Goal: Register for event/course

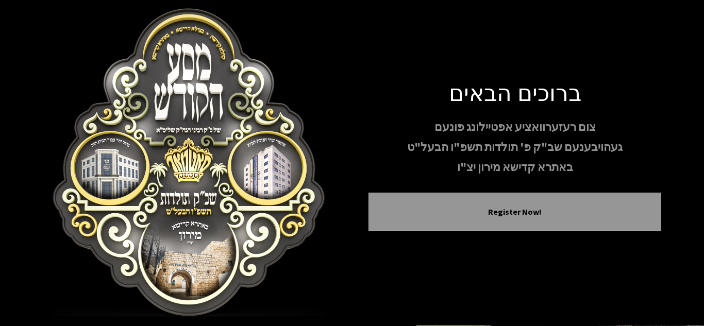
click at [363, 90] on div "ברוכים הבאים צום רעזערוואציע אפטיילונג פונעם געהויבענעם שב"ק פ' תולדות תשפ"ו הב…" at bounding box center [352, 162] width 619 height 309
click at [222, 142] on img at bounding box center [189, 162] width 293 height 309
click at [235, 145] on img at bounding box center [189, 162] width 293 height 309
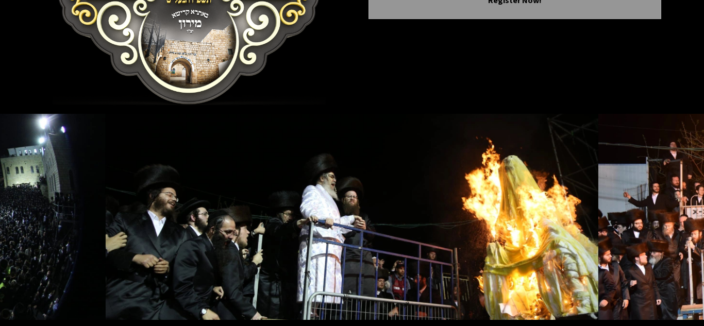
scroll to position [249, 0]
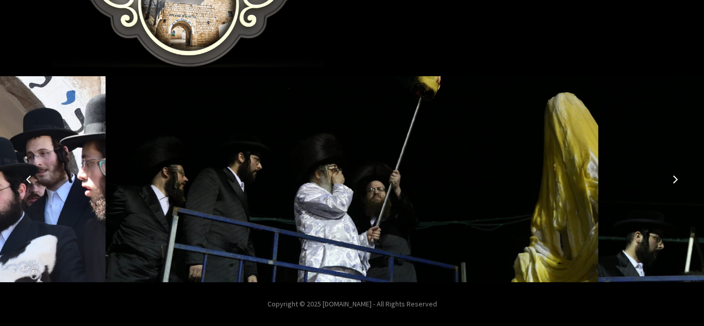
click at [351, 207] on img at bounding box center [352, 179] width 493 height 206
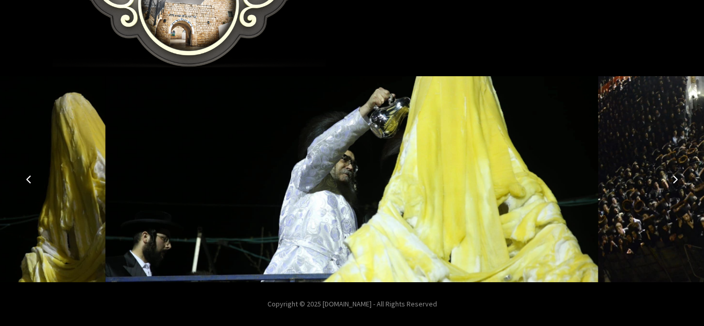
scroll to position [0, 0]
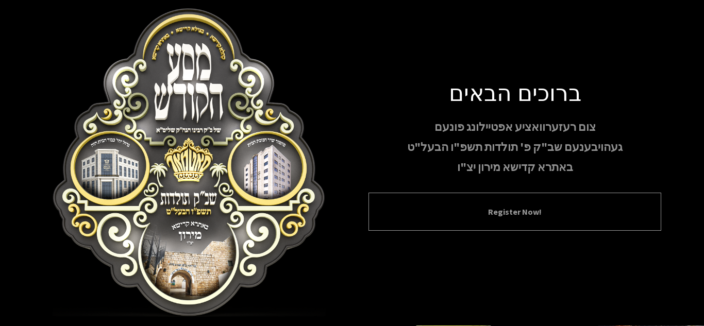
click at [504, 219] on div "Register Now!" at bounding box center [515, 212] width 293 height 38
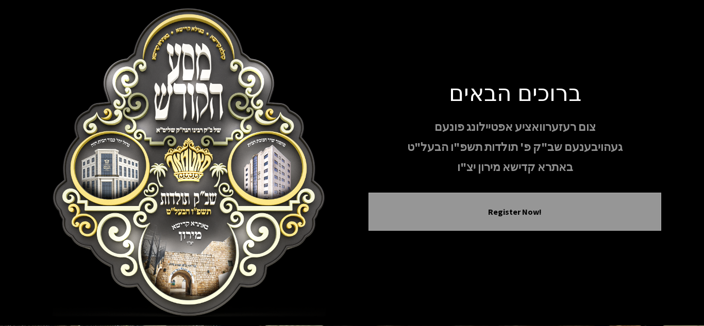
click at [472, 128] on p "צום רעזערוואציע אפטיילונג פונעם" at bounding box center [515, 127] width 293 height 18
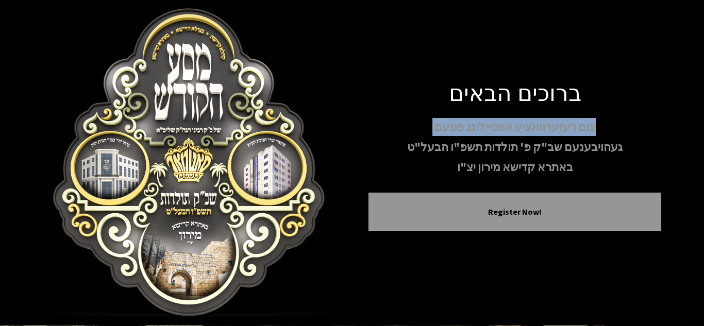
click at [472, 128] on p "צום רעזערוואציע אפטיילונג פונעם" at bounding box center [515, 127] width 293 height 18
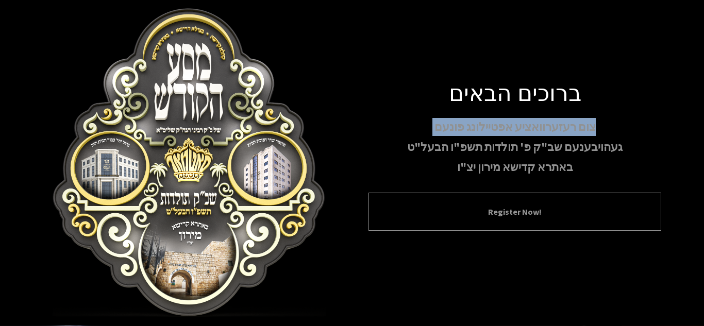
click at [500, 218] on button "Register Now!" at bounding box center [514, 212] width 267 height 12
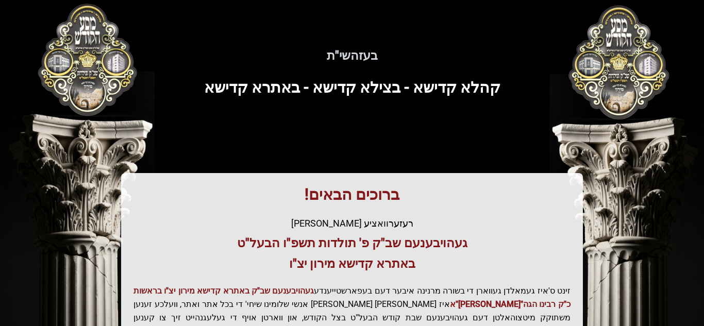
click at [500, 218] on div "רעזערוואציע [PERSON_NAME]" at bounding box center [351, 223] width 437 height 14
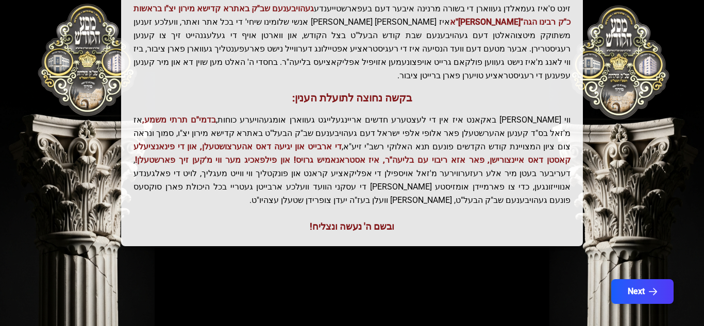
scroll to position [297, 0]
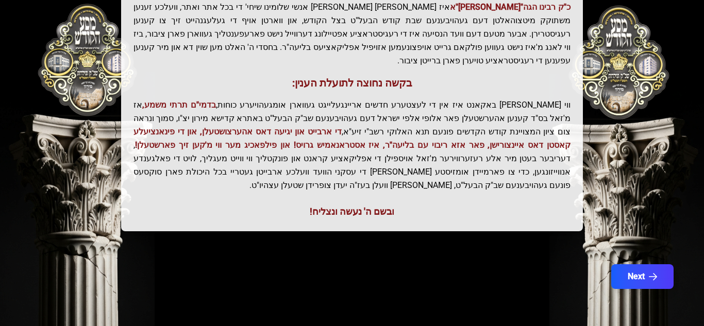
click at [292, 169] on p "ווי שוין ברייט באקאנט איז אין די לעצטערע חדשים אריינגעלייגט געווארן אומגעהויערע…" at bounding box center [351, 145] width 437 height 94
click at [647, 271] on button "Next" at bounding box center [642, 277] width 65 height 26
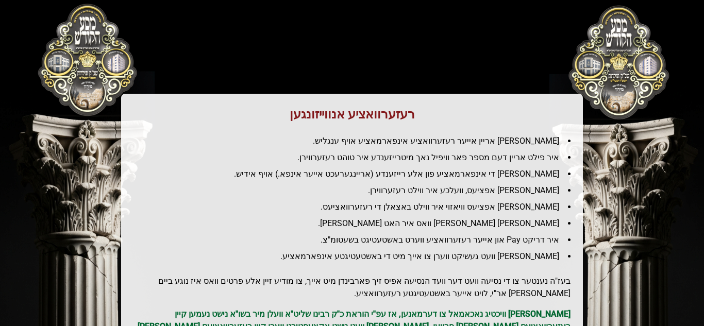
scroll to position [0, 0]
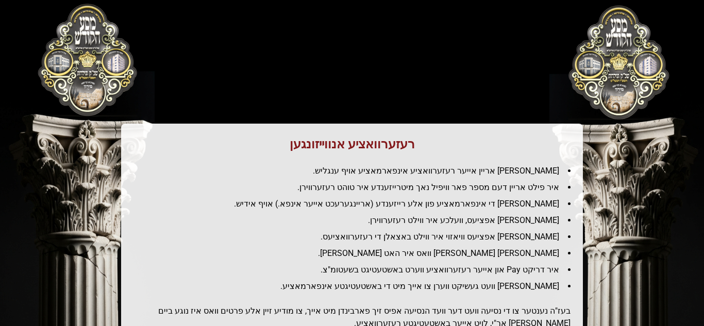
click at [515, 196] on ul "[PERSON_NAME] אריין אייער רעזערוואציע אינפארמאציע אויף ענגליש. איר פילט אריין ד…" at bounding box center [351, 229] width 437 height 128
click at [543, 221] on li "[PERSON_NAME] אפציעס, וועלכע איר ווילט רעזערווירן." at bounding box center [356, 220] width 429 height 12
click at [544, 239] on li "[PERSON_NAME] אפציעס וויאזוי איר ווילט באצאלן די רעזערוואציעס." at bounding box center [356, 237] width 429 height 12
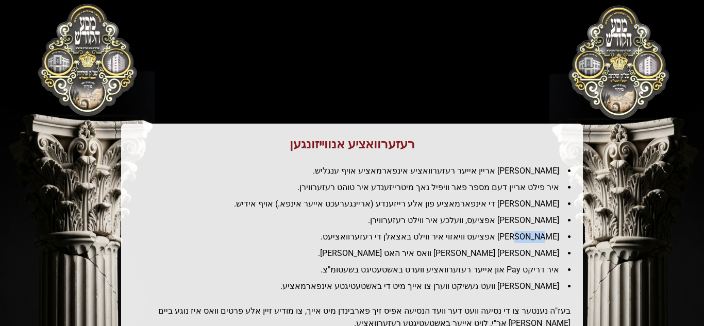
click at [544, 239] on li "[PERSON_NAME] אפציעס וויאזוי איר ווילט באצאלן די רעזערוואציעס." at bounding box center [356, 237] width 429 height 12
click at [540, 271] on li "איר דריקט Pay און אייער רעזערוואציע ווערט באשטעטיגט בשעטומ"צ." at bounding box center [356, 270] width 429 height 12
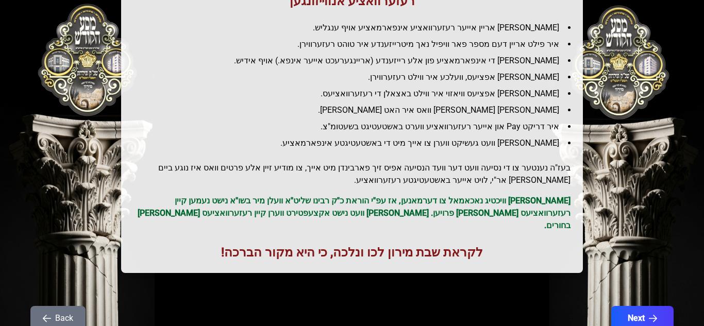
scroll to position [145, 0]
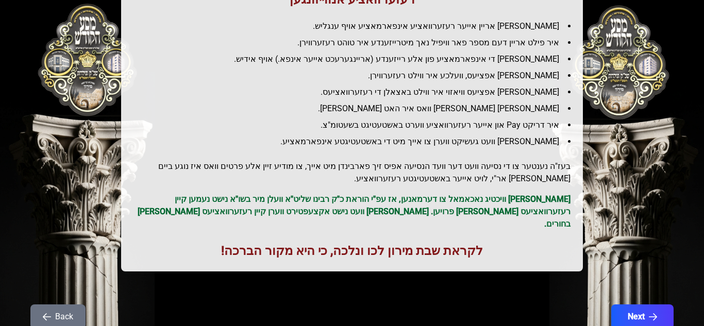
click at [525, 178] on h2 "בעז"ה נענטער צו די נסיעה וועט דער וועד הנסיעה אפיס זיך פארבינדן מיט אייך, צו מו…" at bounding box center [351, 172] width 437 height 25
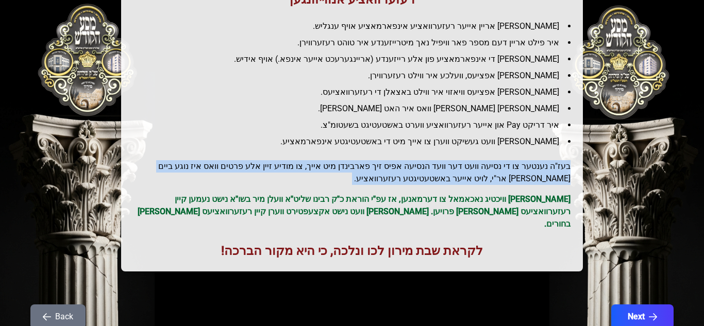
click at [525, 178] on h2 "בעז"ה נענטער צו די נסיעה וועט דער וועד הנסיעה אפיס זיך פארבינדן מיט אייך, צו מו…" at bounding box center [351, 172] width 437 height 25
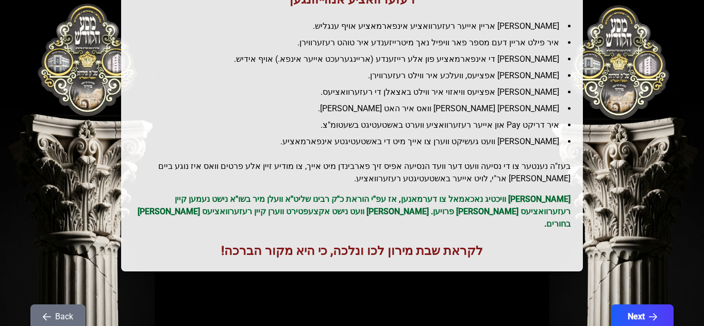
click at [519, 204] on p "[PERSON_NAME] וויכטיג נאכאמאל צו דערמאנען, אז עפ"י הוראת כ"ק רבינו שליט"א וועלן…" at bounding box center [351, 211] width 437 height 37
click at [512, 203] on p "[PERSON_NAME] וויכטיג נאכאמאל צו דערמאנען, אז עפ"י הוראת כ"ק רבינו שליט"א וועלן…" at bounding box center [351, 211] width 437 height 37
click at [529, 210] on p "[PERSON_NAME] וויכטיג נאכאמאל צו דערמאנען, אז עפ"י הוראת כ"ק רבינו שליט"א וועלן…" at bounding box center [351, 211] width 437 height 37
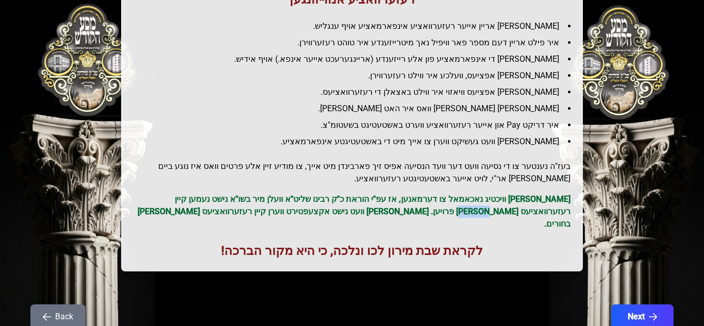
click at [529, 210] on p "[PERSON_NAME] וויכטיג נאכאמאל צו דערמאנען, אז עפ"י הוראת כ"ק רבינו שליט"א וועלן…" at bounding box center [351, 211] width 437 height 37
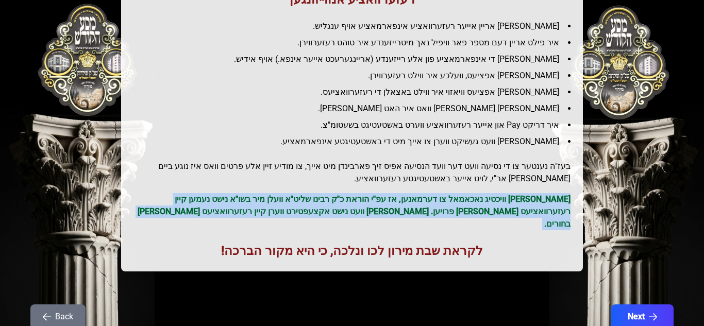
click at [529, 210] on p "[PERSON_NAME] וויכטיג נאכאמאל צו דערמאנען, אז עפ"י הוראת כ"ק רבינו שליט"א וועלן…" at bounding box center [351, 211] width 437 height 37
click at [628, 304] on button "Next" at bounding box center [642, 317] width 65 height 26
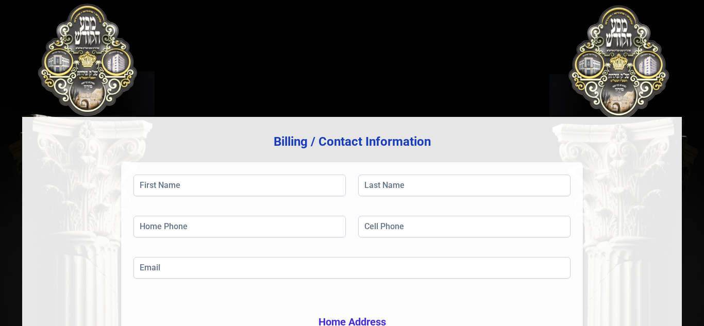
scroll to position [0, 0]
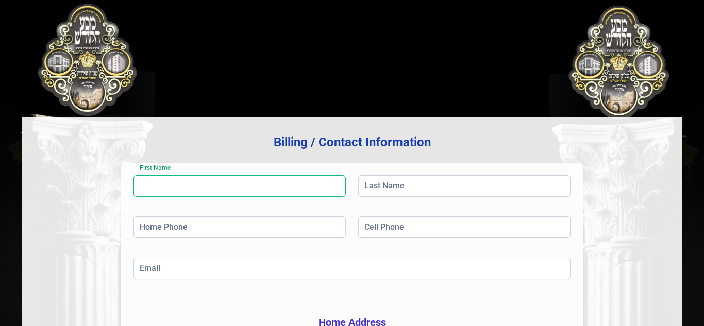
click at [301, 186] on input "First Name" at bounding box center [239, 186] width 212 height 22
type input "*"
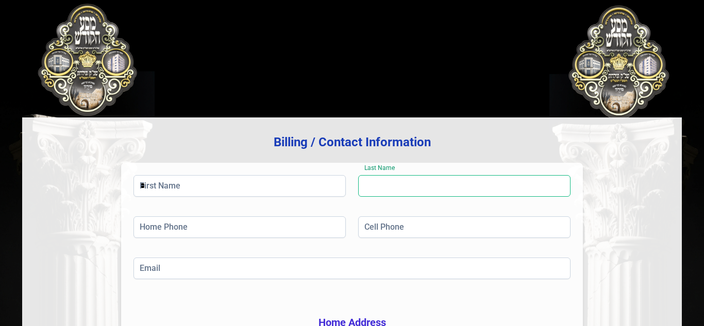
type input "**********"
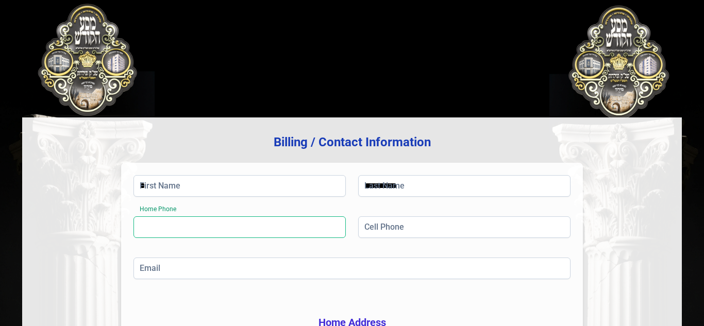
type input "**********"
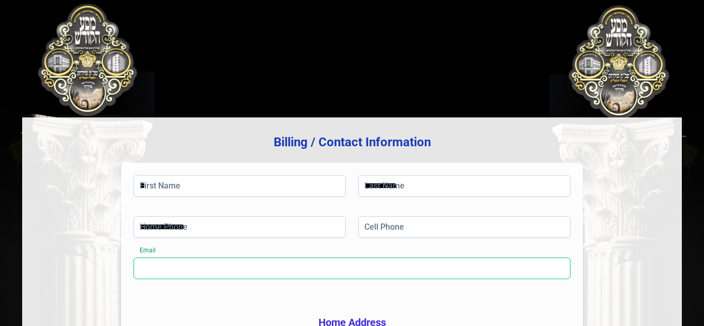
type input "**********"
type input "********"
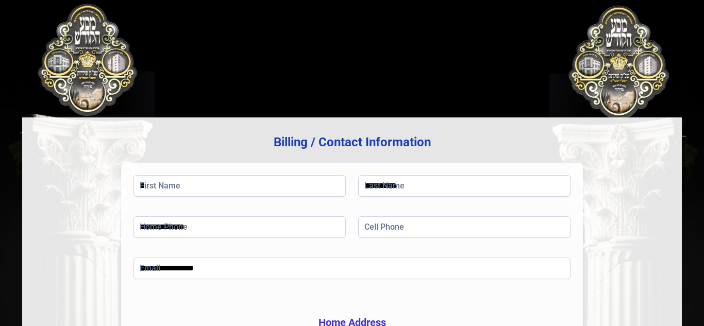
type input "**"
type input "*****"
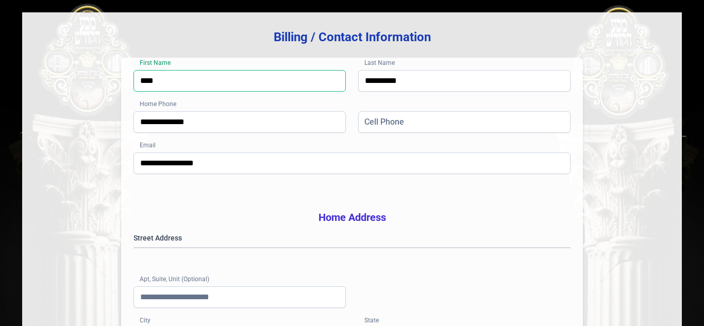
scroll to position [106, 0]
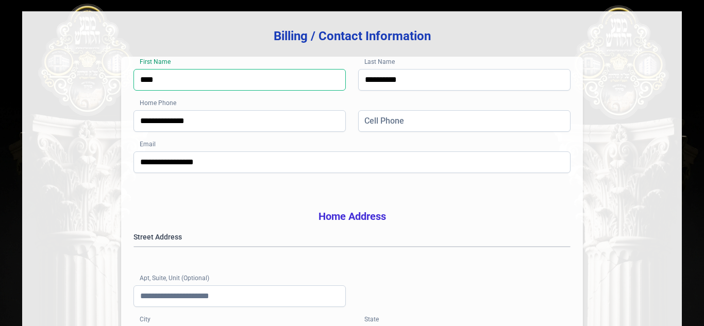
type input "****"
click at [291, 244] on div "Street Address" at bounding box center [351, 244] width 437 height 25
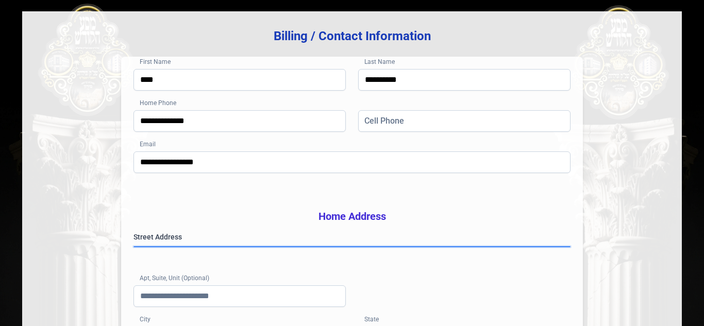
click at [134, 247] on gmp-place-autocomplete at bounding box center [134, 247] width 0 height 0
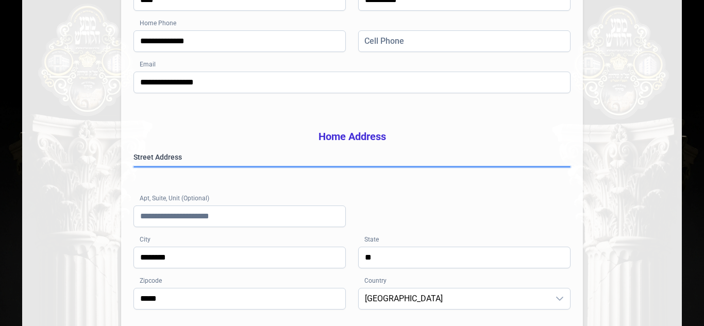
scroll to position [203, 0]
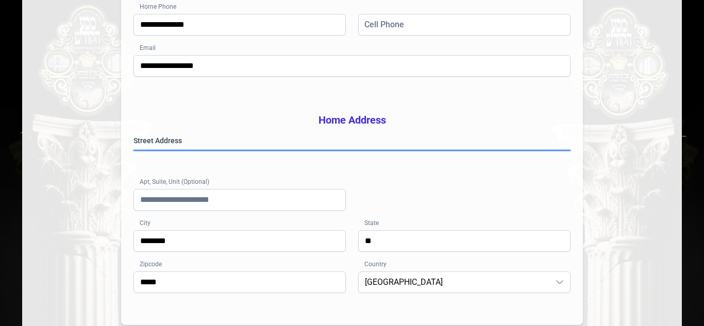
click at [134, 151] on gmp-place-autocomplete at bounding box center [134, 151] width 0 height 0
type input "*********"
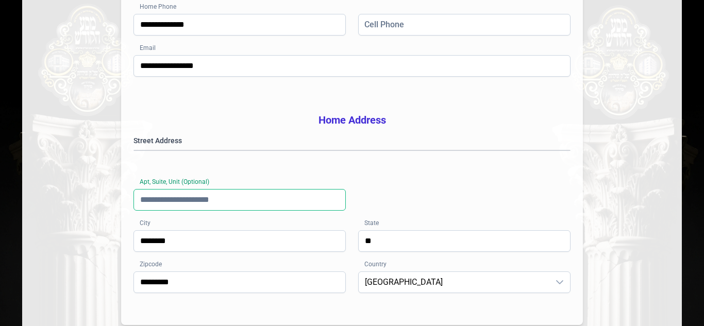
click at [254, 211] on input "Apt, Suite, Unit (Optional)" at bounding box center [239, 200] width 212 height 22
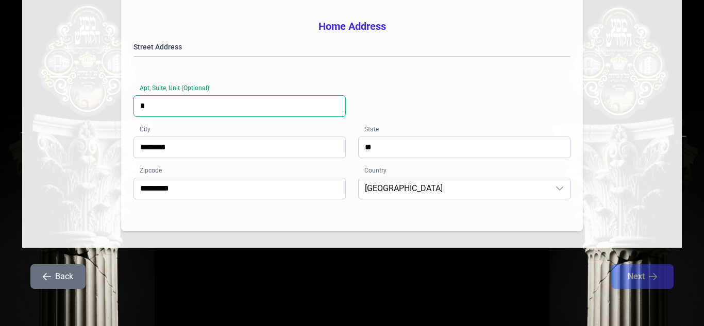
scroll to position [312, 0]
type input "*"
click at [202, 191] on input "*********" at bounding box center [239, 189] width 212 height 22
click at [597, 214] on div "**********" at bounding box center [352, 34] width 660 height 427
click at [192, 187] on input "*********" at bounding box center [239, 189] width 212 height 22
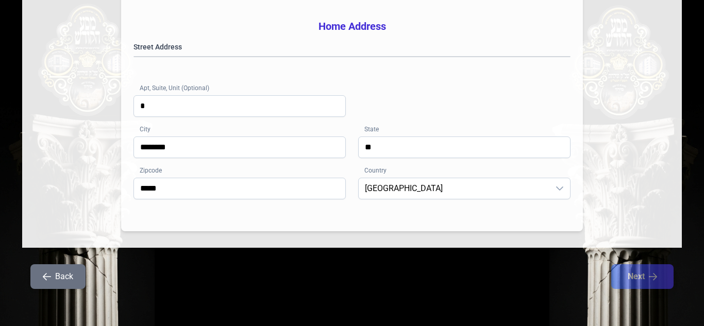
click at [473, 233] on div "**********" at bounding box center [352, 34] width 660 height 427
click at [175, 191] on input "*****" at bounding box center [239, 189] width 212 height 22
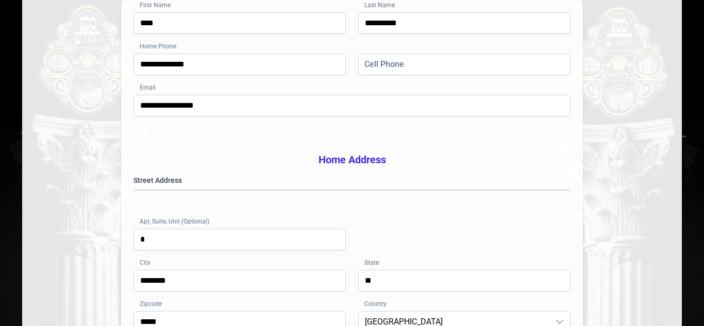
scroll to position [162, 0]
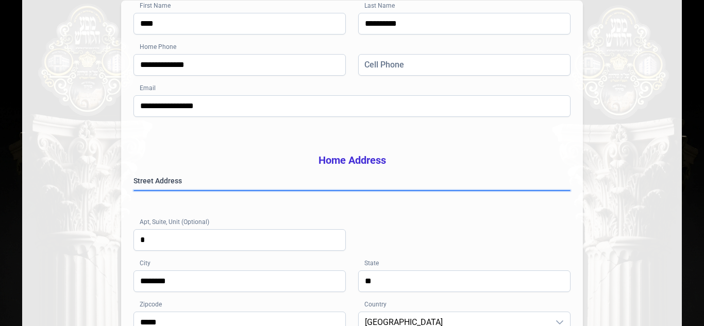
click at [134, 191] on gmp-place-autocomplete at bounding box center [134, 191] width 0 height 0
drag, startPoint x: 221, startPoint y: 203, endPoint x: 297, endPoint y: 208, distance: 76.5
click at [134, 191] on gmp-place-autocomplete at bounding box center [134, 191] width 0 height 0
type input "*********"
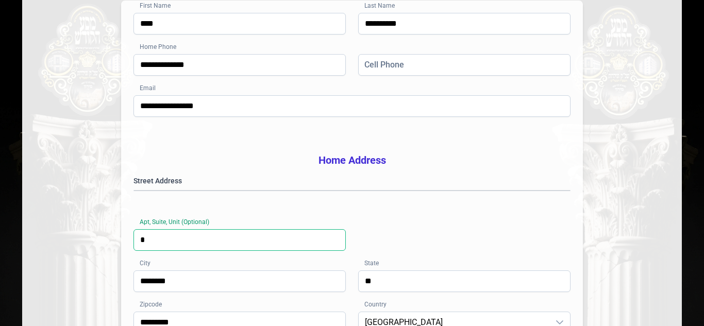
click at [290, 251] on input "*" at bounding box center [239, 240] width 212 height 22
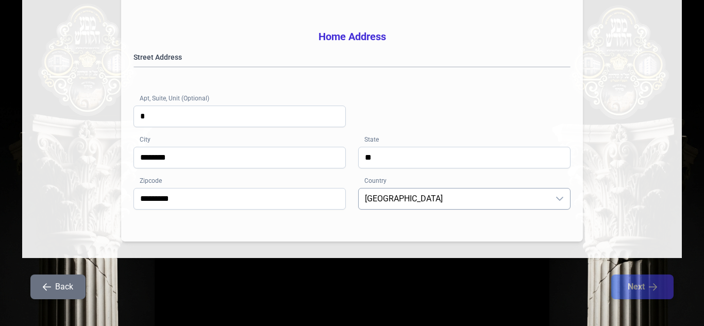
scroll to position [0, 0]
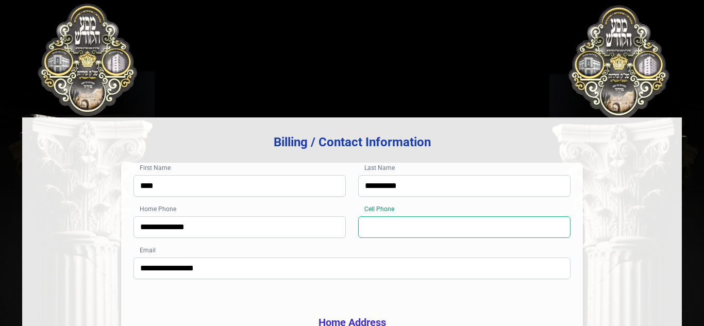
click at [369, 232] on input "Cell Phone" at bounding box center [464, 227] width 212 height 22
type input "**********"
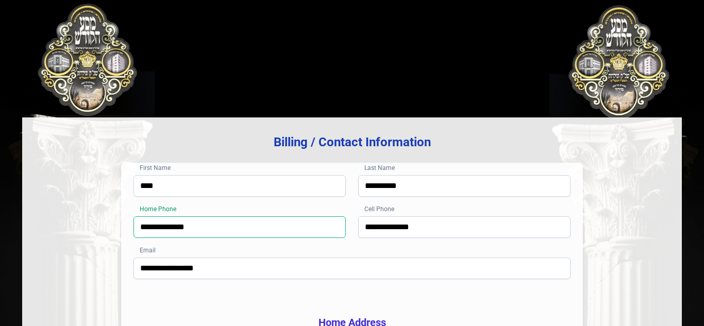
click at [242, 217] on input "**********" at bounding box center [239, 227] width 212 height 22
click at [410, 248] on div "**********" at bounding box center [351, 236] width 437 height 41
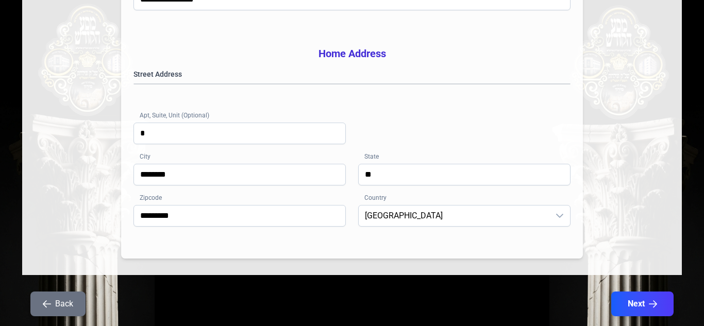
scroll to position [312, 0]
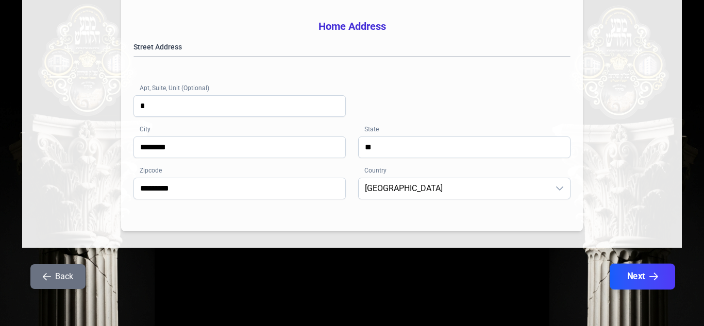
click at [650, 285] on button "Next" at bounding box center [642, 277] width 65 height 26
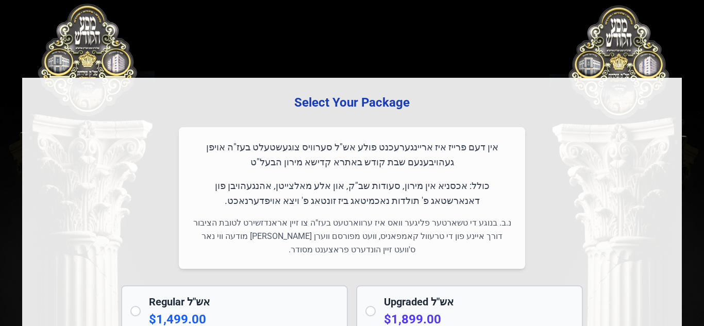
scroll to position [0, 0]
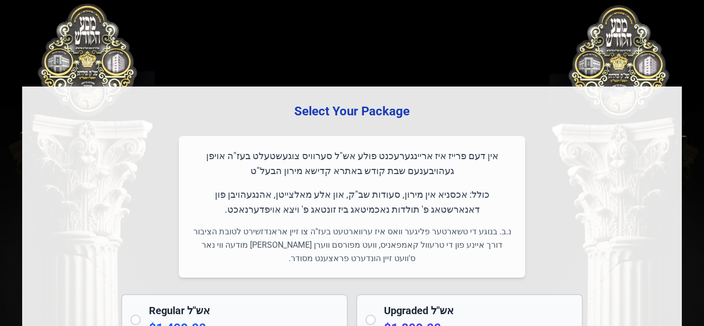
click at [511, 208] on p "כולל: אכסניא אין מירון, סעודות שב"ק, און אלע מאלצייטן, אהנגעהויבן פון דאנארשטאג…" at bounding box center [352, 202] width 322 height 30
click at [318, 114] on h3 "Select Your Package" at bounding box center [352, 111] width 627 height 16
click at [430, 159] on p "אין דעם פרייז איז אריינגערעכנט פולע אש"ל סערוויס צוגעשטעלט בעז"ה אויפן געהויבענ…" at bounding box center [352, 163] width 322 height 30
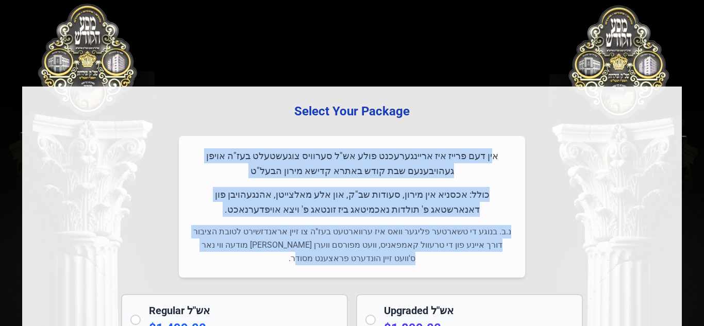
drag, startPoint x: 497, startPoint y: 157, endPoint x: 290, endPoint y: 251, distance: 227.0
click at [290, 251] on div "אין דעם פרייז איז אריינגערעכנט פולע אש"ל סערוויס צוגעשטעלט בעז"ה אויפן געהויבענ…" at bounding box center [352, 207] width 346 height 142
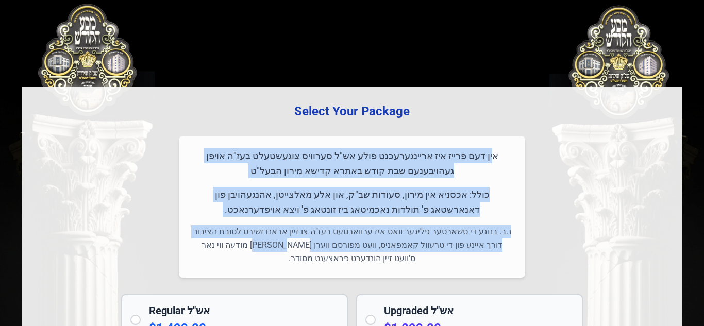
click at [290, 251] on p "נ.ב. בנוגע די טשארטער פליגער וואס איז ערווארטעט בעז"ה צו זיין אראנדזשירט לטובת …" at bounding box center [352, 245] width 322 height 40
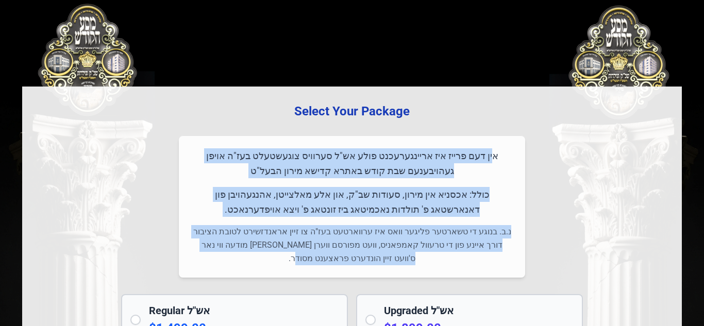
drag, startPoint x: 306, startPoint y: 260, endPoint x: 509, endPoint y: 158, distance: 227.5
click at [509, 158] on div "אין דעם פרייז איז אריינגערעכנט פולע אש"ל סערוויס צוגעשטעלט בעז"ה אויפן געהויבענ…" at bounding box center [352, 207] width 346 height 142
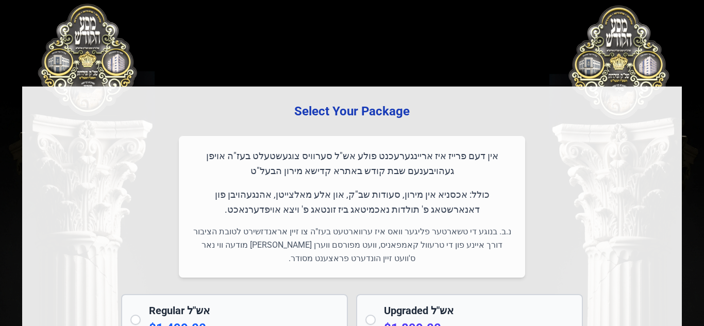
click at [342, 111] on h3 "Select Your Package" at bounding box center [352, 111] width 627 height 16
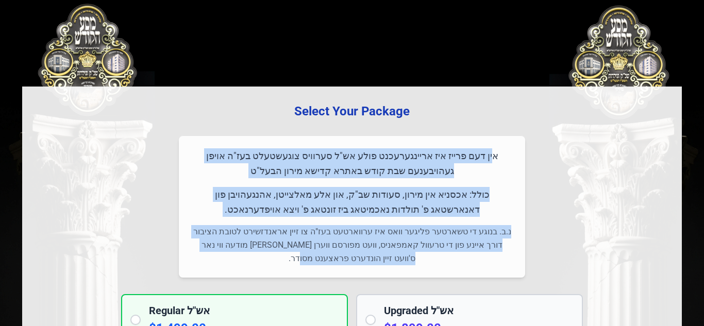
drag, startPoint x: 310, startPoint y: 260, endPoint x: 498, endPoint y: 148, distance: 218.9
click at [498, 148] on div "אין דעם פרייז איז אריינגערעכנט פולע אש"ל סערוויס צוגעשטעלט בעז"ה אויפן געהויבענ…" at bounding box center [352, 207] width 346 height 142
click at [498, 148] on p "אין דעם פרייז איז אריינגערעכנט פולע אש"ל סערוויס צוגעשטעלט בעז"ה אויפן געהויבענ…" at bounding box center [352, 163] width 322 height 30
drag, startPoint x: 497, startPoint y: 157, endPoint x: 296, endPoint y: 256, distance: 223.6
click at [296, 256] on div "אין דעם פרייז איז אריינגערעכנט פולע אש"ל סערוויס צוגעשטעלט בעז"ה אויפן געהויבענ…" at bounding box center [352, 207] width 346 height 142
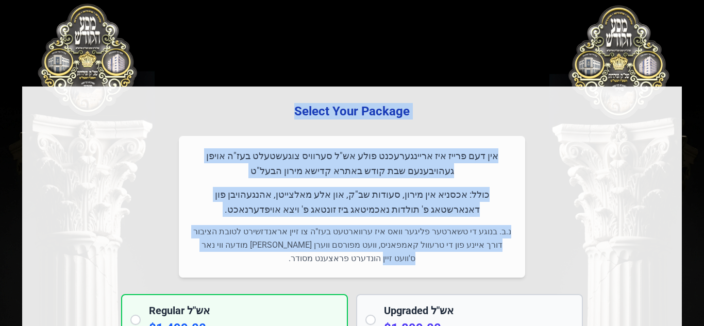
drag, startPoint x: 296, startPoint y: 112, endPoint x: 396, endPoint y: 261, distance: 179.8
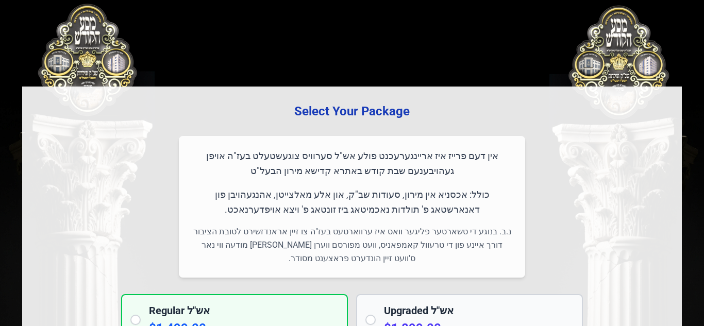
drag, startPoint x: 308, startPoint y: 259, endPoint x: 409, endPoint y: 238, distance: 103.7
click at [409, 238] on p "נ.ב. בנוגע די טשארטער פליגער וואס איז ערווארטעט בעז"ה צו זיין אראנדזשירט לטובת …" at bounding box center [352, 245] width 322 height 40
drag, startPoint x: 308, startPoint y: 259, endPoint x: 378, endPoint y: 182, distance: 104.4
click at [378, 182] on div "אין דעם פרייז איז אריינגערעכנט פולע אש"ל סערוויס צוגעשטעלט בעז"ה אויפן געהויבענ…" at bounding box center [352, 207] width 346 height 142
click at [318, 112] on h3 "Select Your Package" at bounding box center [352, 111] width 627 height 16
